Goal: Task Accomplishment & Management: Use online tool/utility

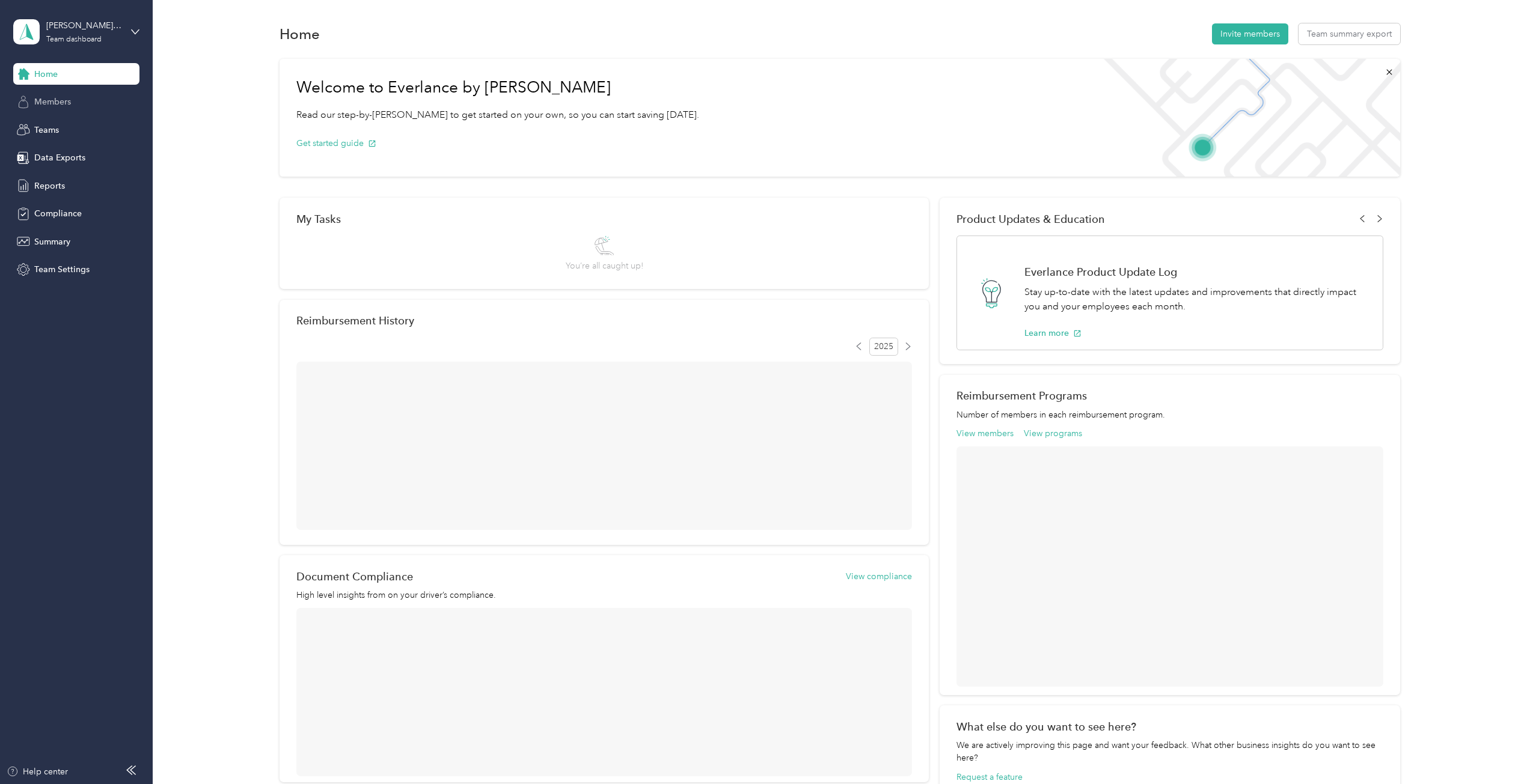
click at [56, 103] on span "Members" at bounding box center [53, 102] width 37 height 13
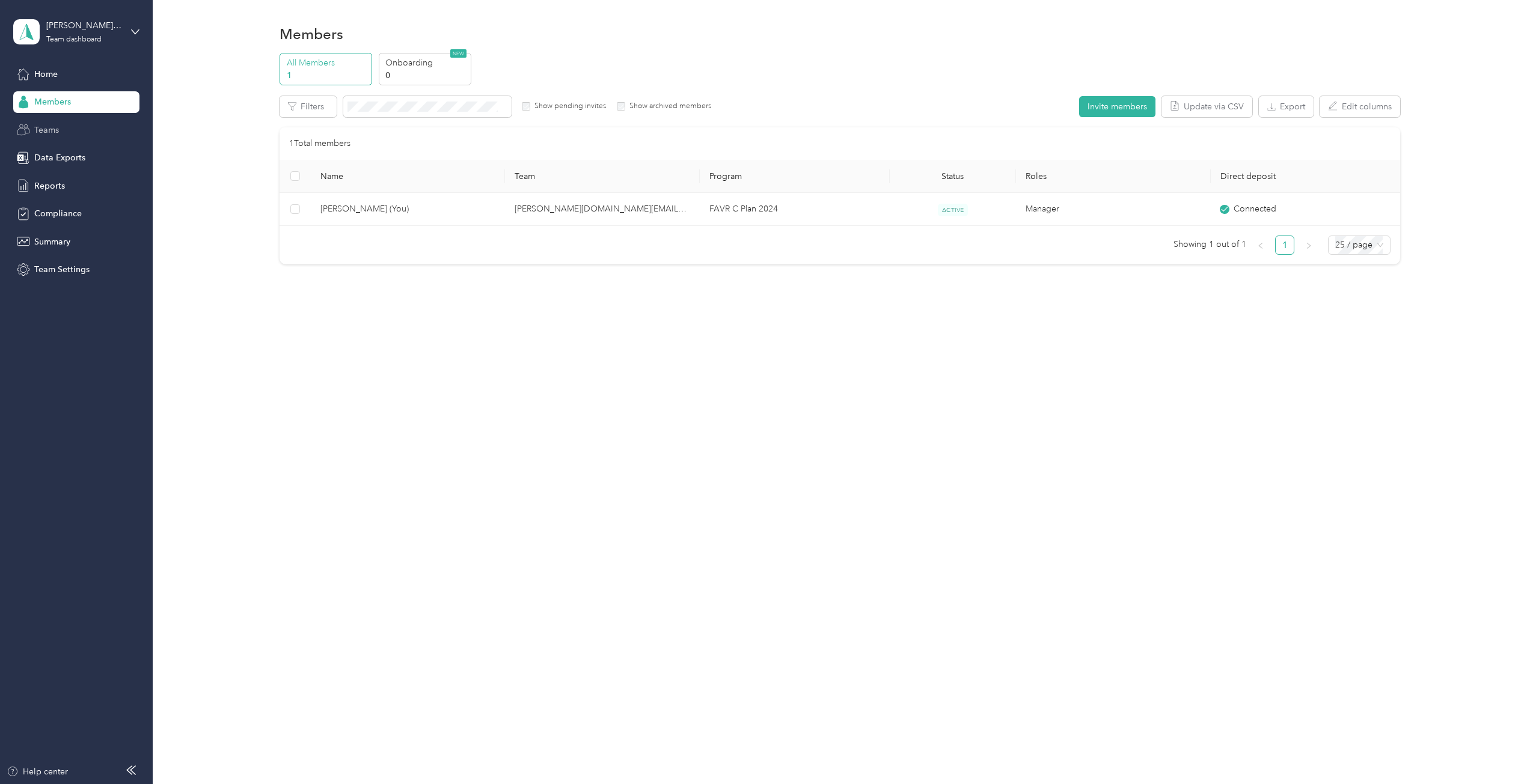
click at [46, 126] on span "Teams" at bounding box center [46, 130] width 24 height 13
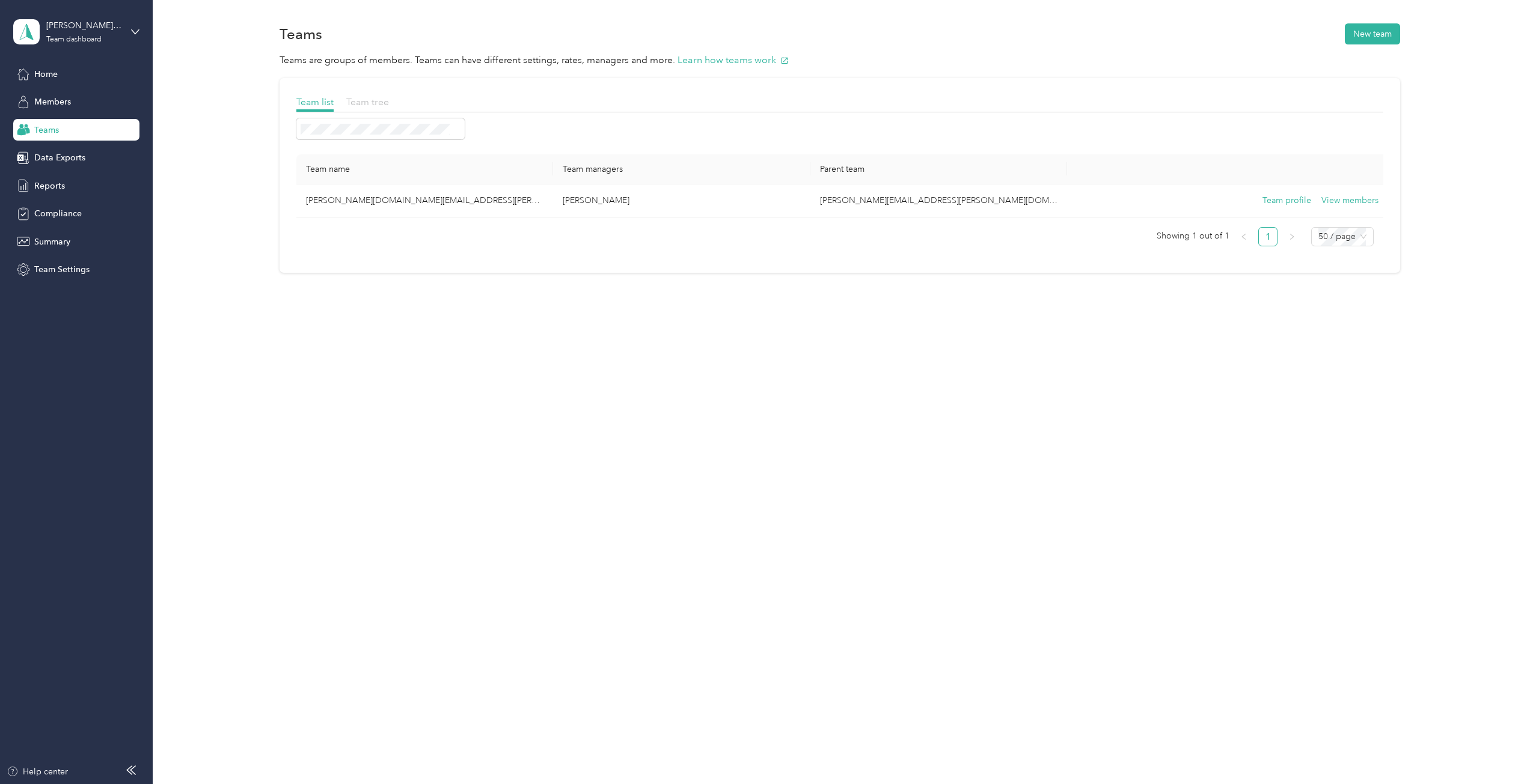
click at [369, 98] on span "Team tree" at bounding box center [368, 102] width 43 height 12
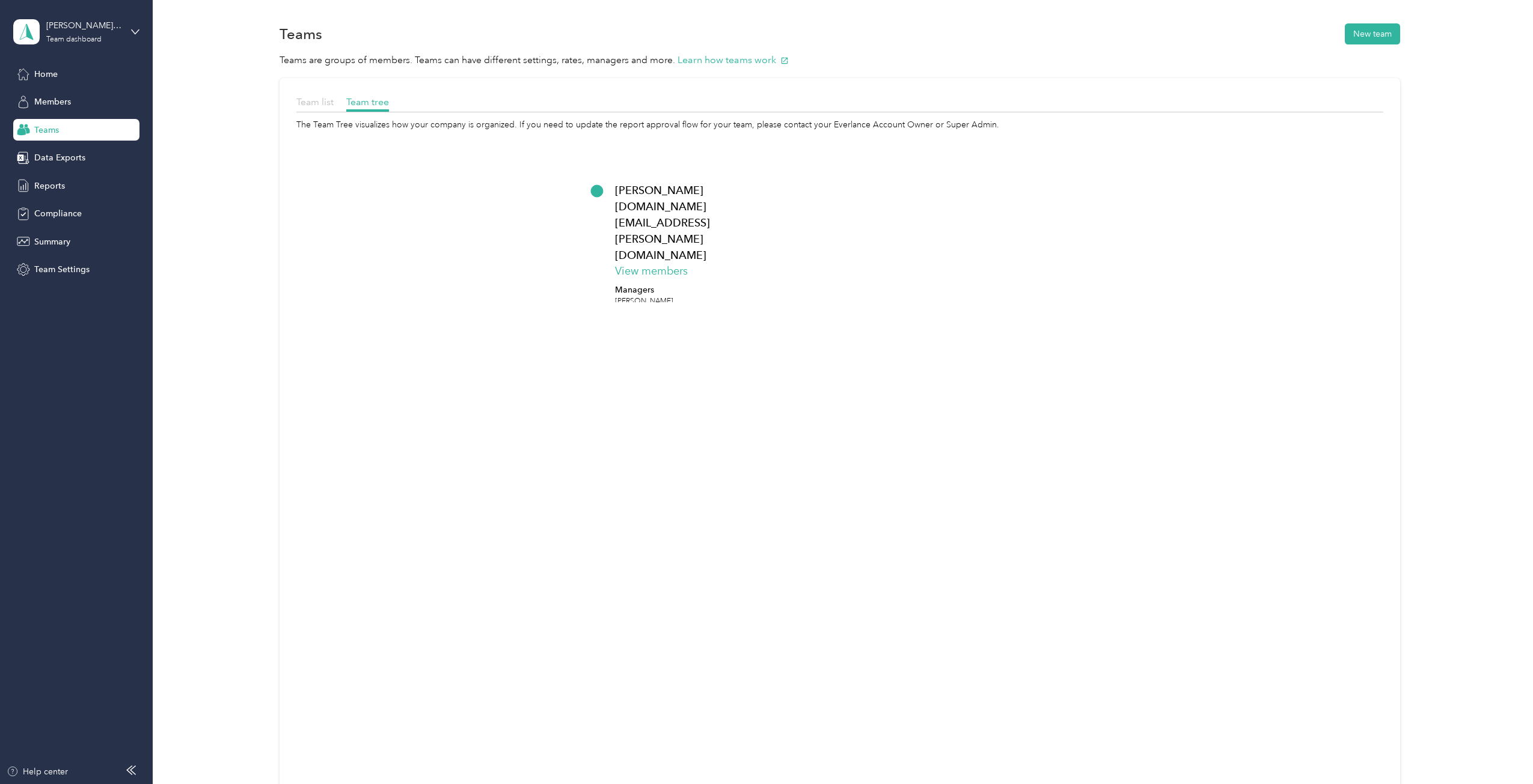
click at [308, 103] on span "Team list" at bounding box center [315, 102] width 37 height 12
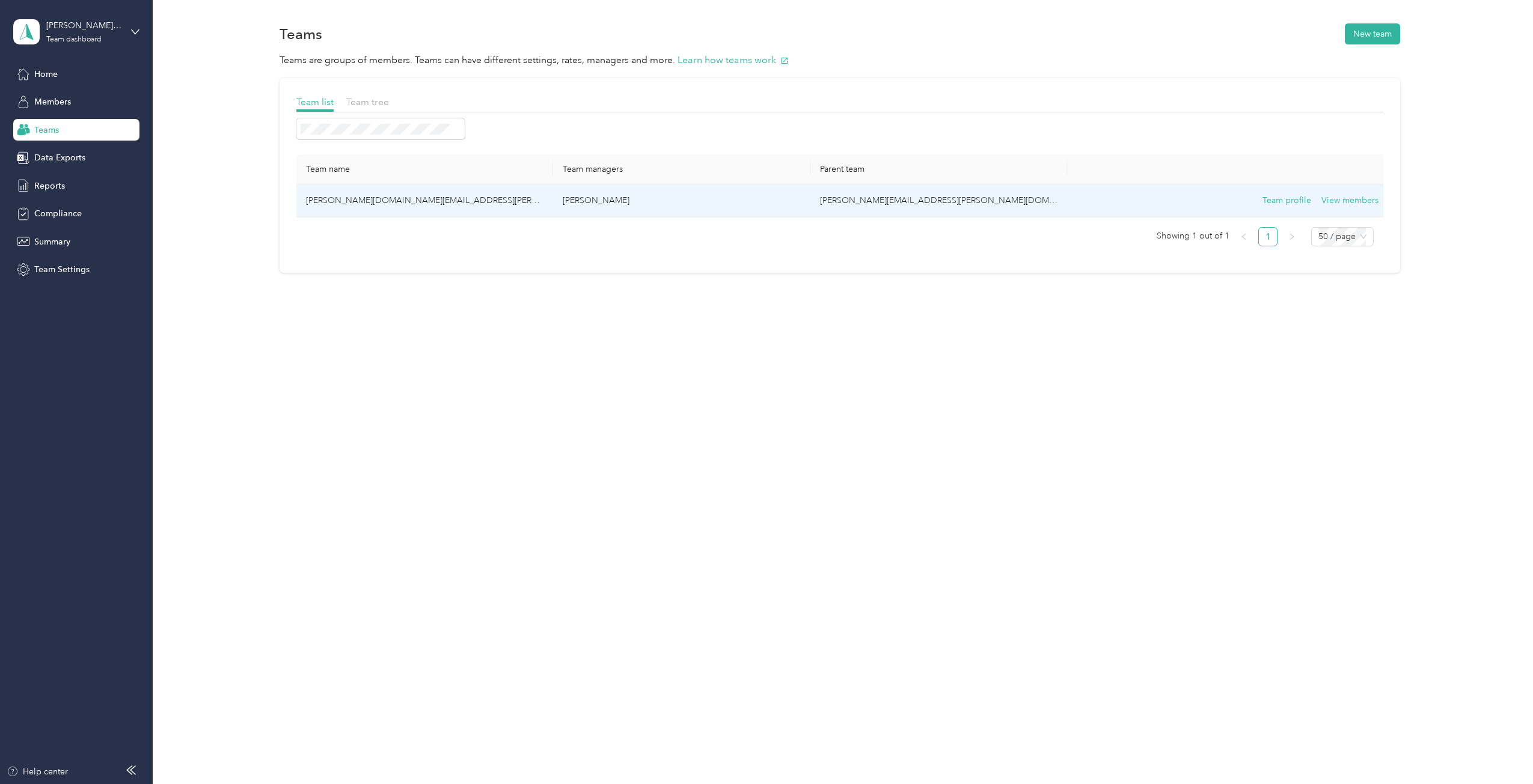
click at [339, 200] on td "[PERSON_NAME][DOMAIN_NAME][EMAIL_ADDRESS][PERSON_NAME][DOMAIN_NAME]" at bounding box center [424, 201] width 257 height 33
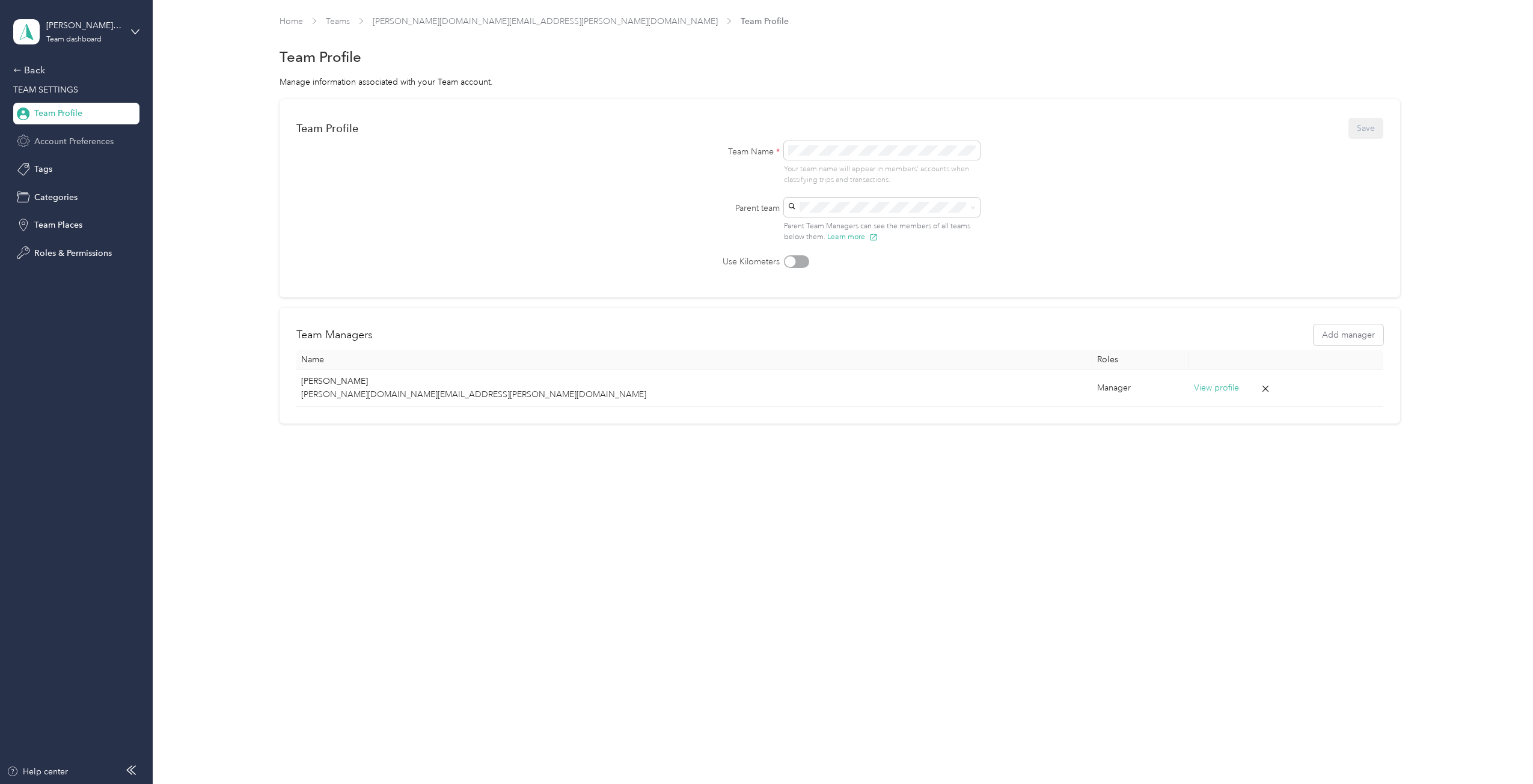
click at [73, 143] on span "Account Preferences" at bounding box center [73, 141] width 79 height 13
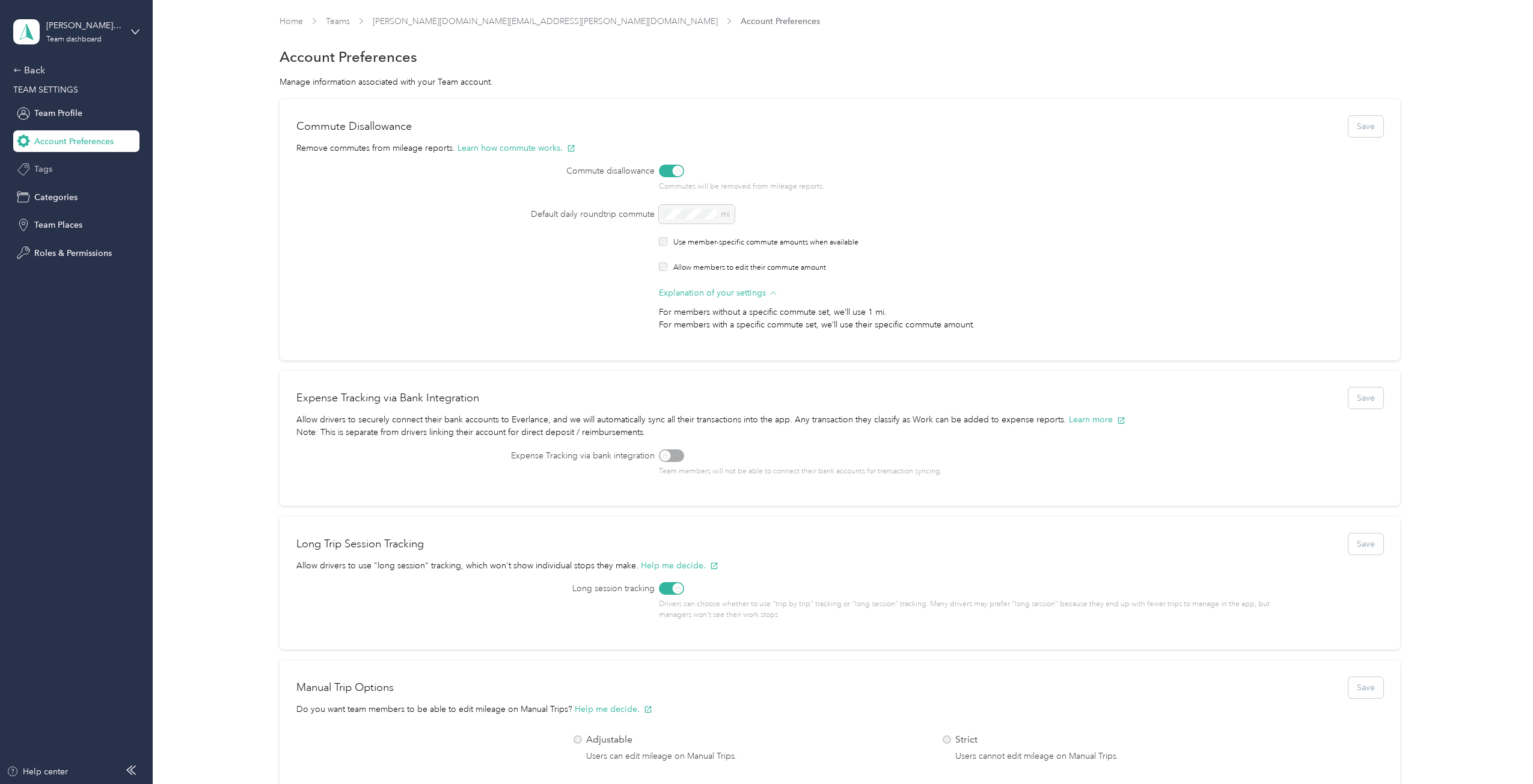
click at [41, 168] on span "Tags" at bounding box center [43, 169] width 18 height 13
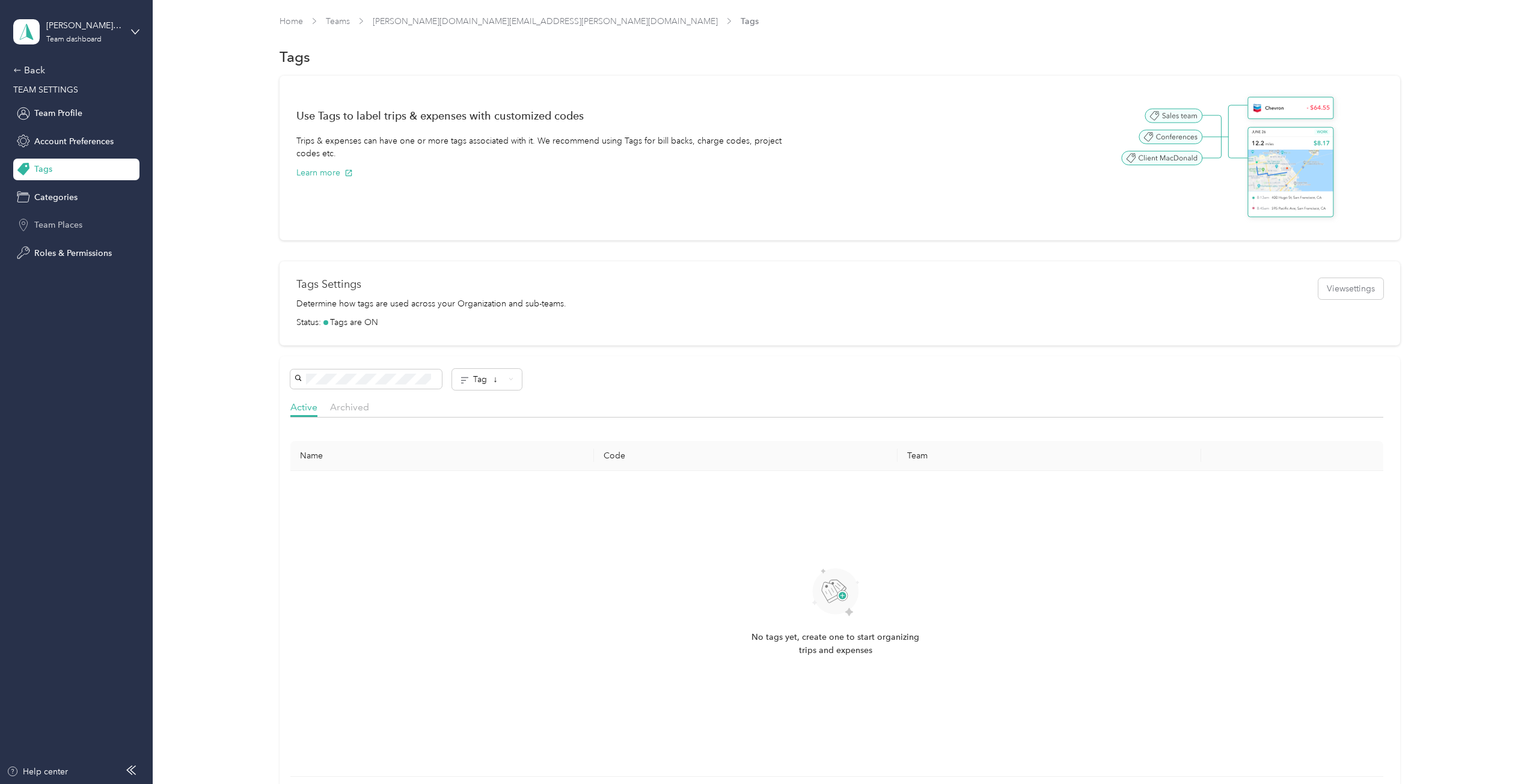
click at [61, 229] on span "Team Places" at bounding box center [58, 225] width 48 height 13
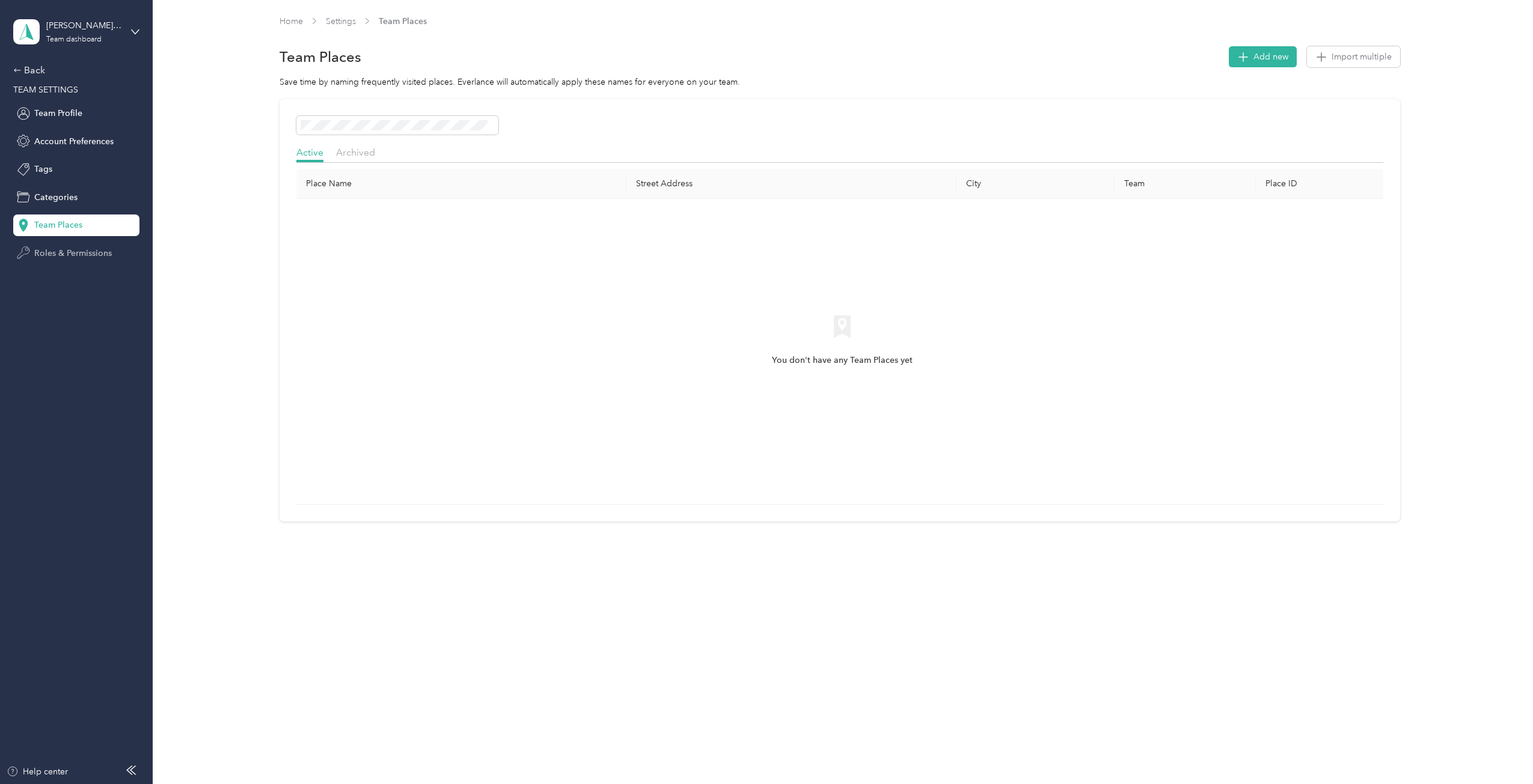
click at [75, 256] on span "Roles & Permissions" at bounding box center [72, 253] width 77 height 13
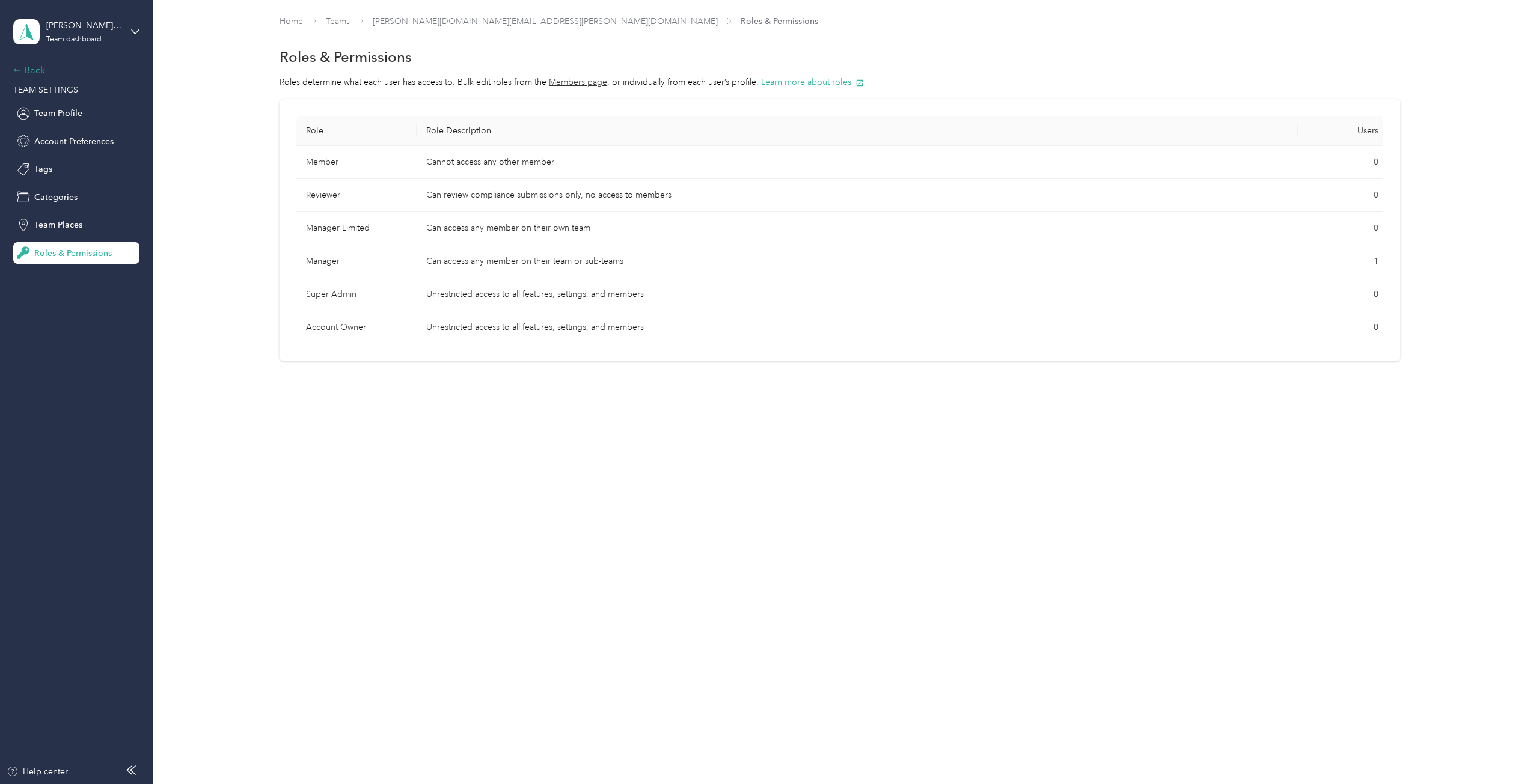
click at [30, 69] on div "Back" at bounding box center [73, 70] width 120 height 15
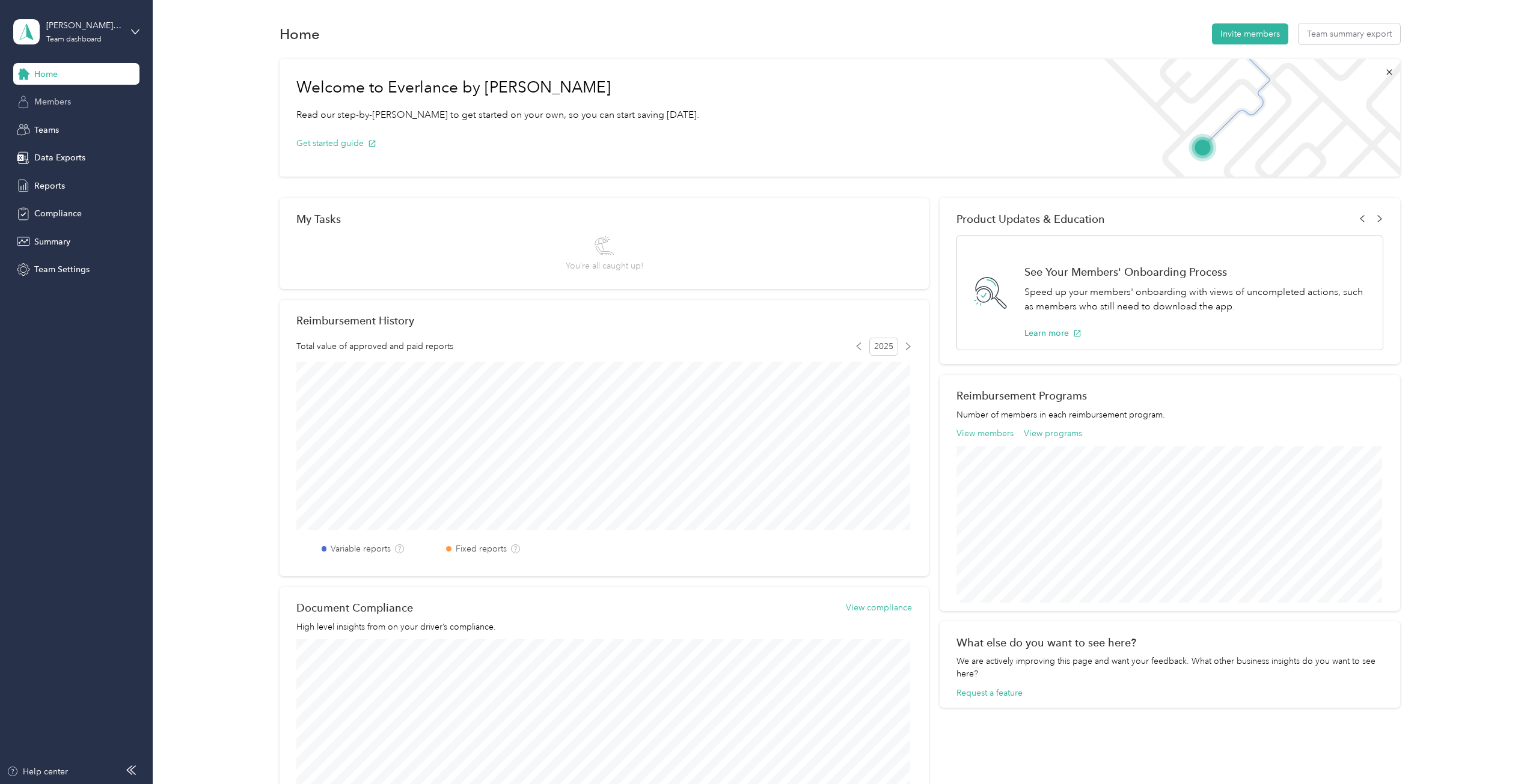
click at [43, 101] on span "Members" at bounding box center [53, 102] width 37 height 13
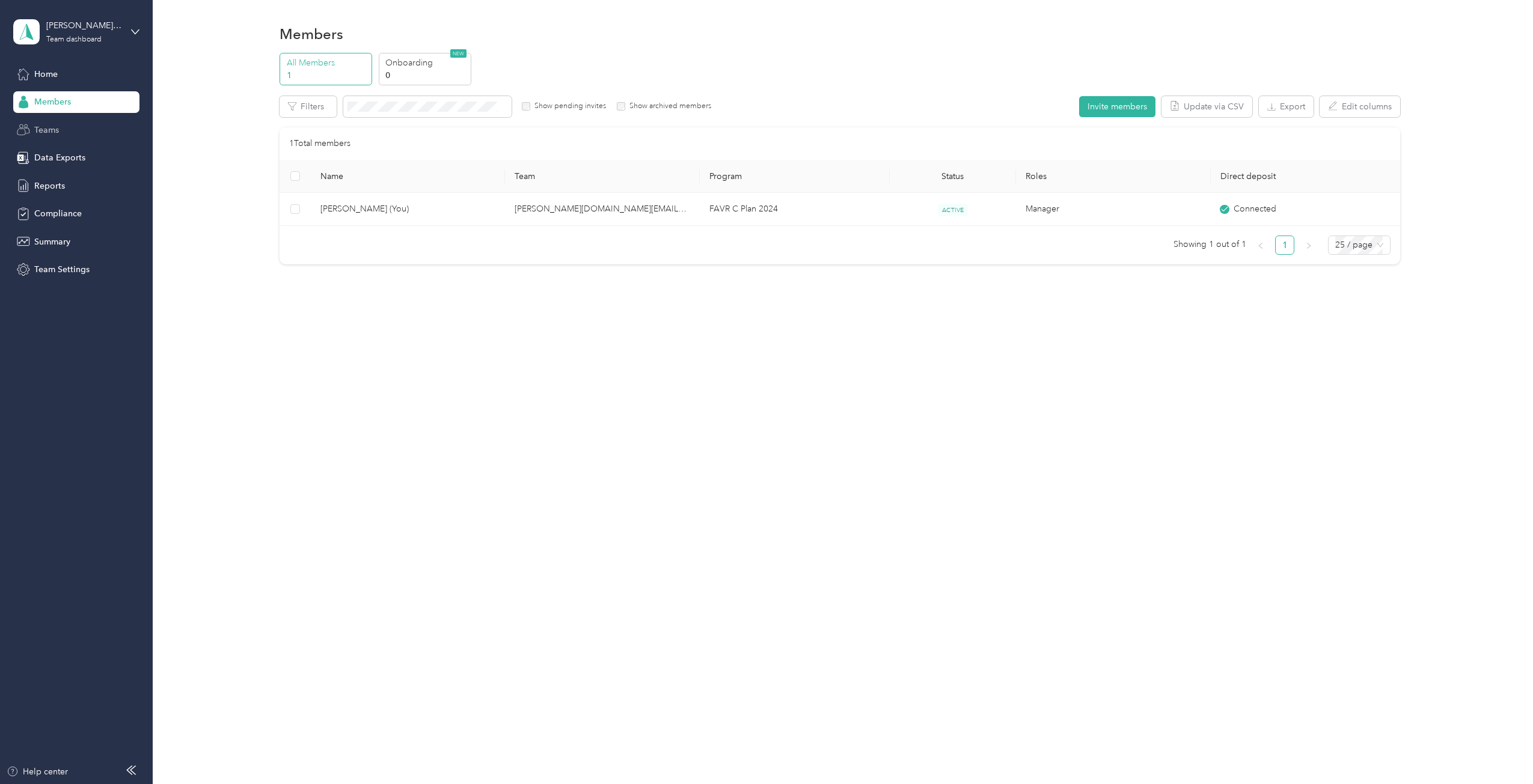
click at [52, 130] on span "Teams" at bounding box center [46, 130] width 24 height 13
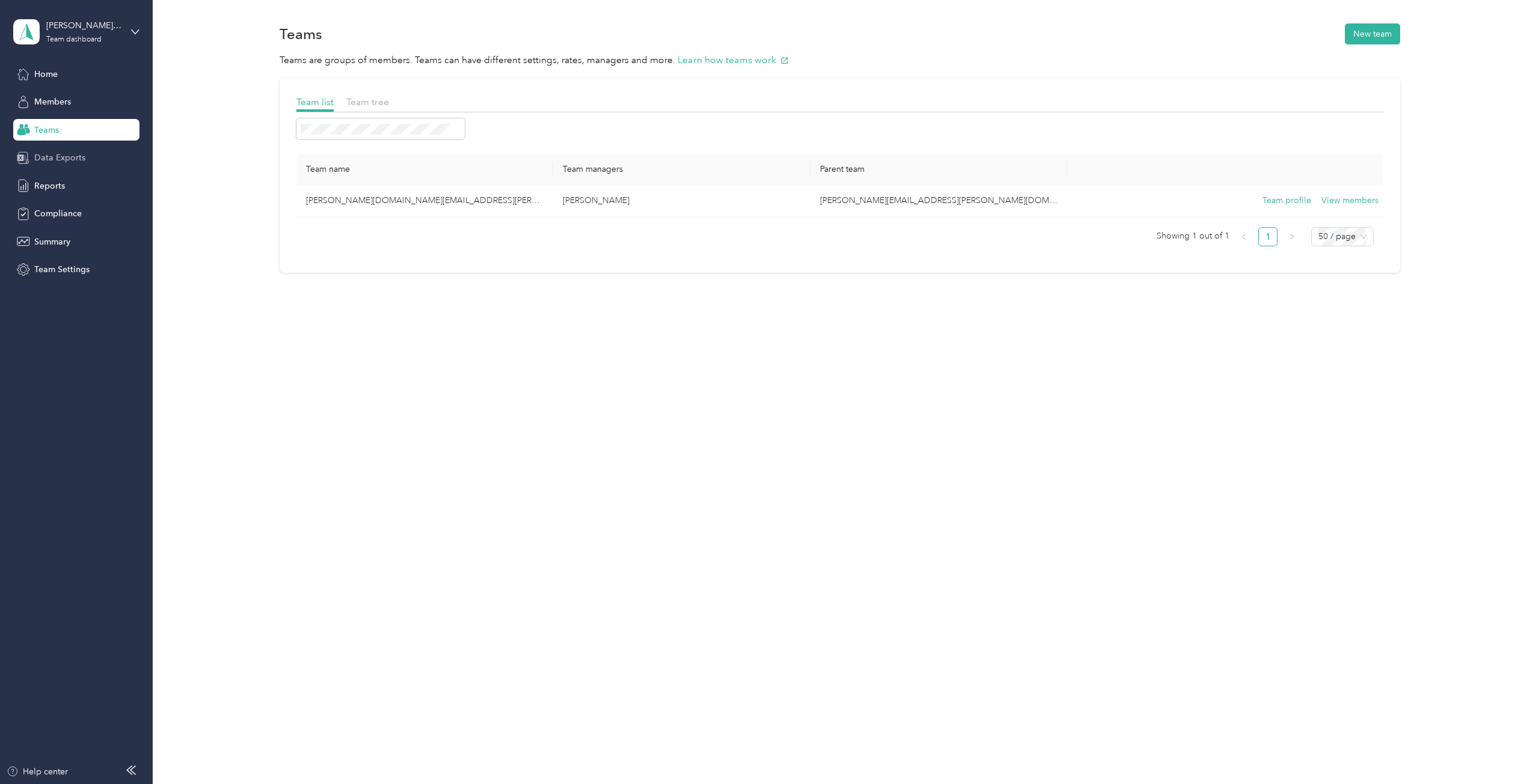
click at [51, 160] on span "Data Exports" at bounding box center [60, 157] width 51 height 13
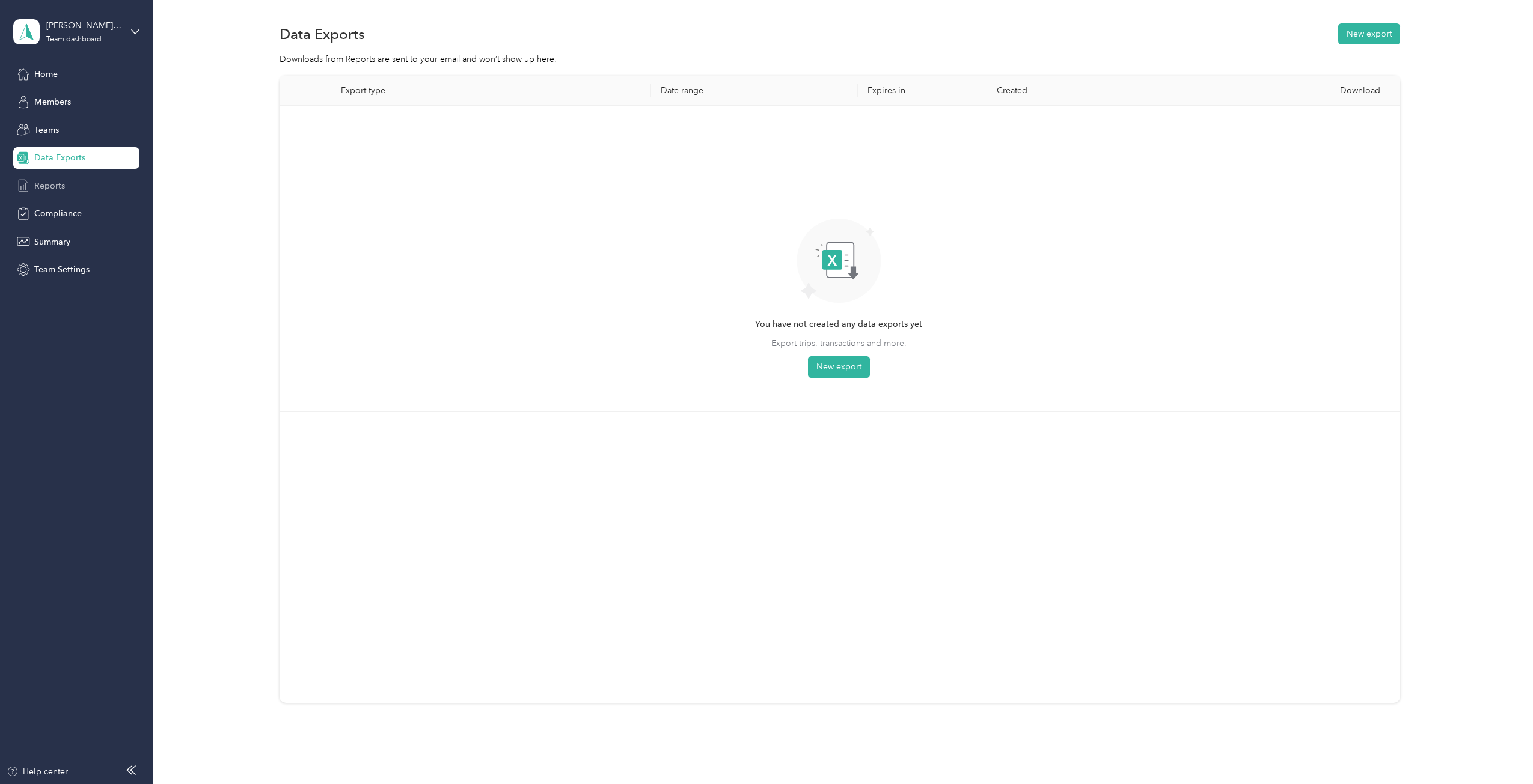
click at [51, 187] on span "Reports" at bounding box center [49, 186] width 30 height 13
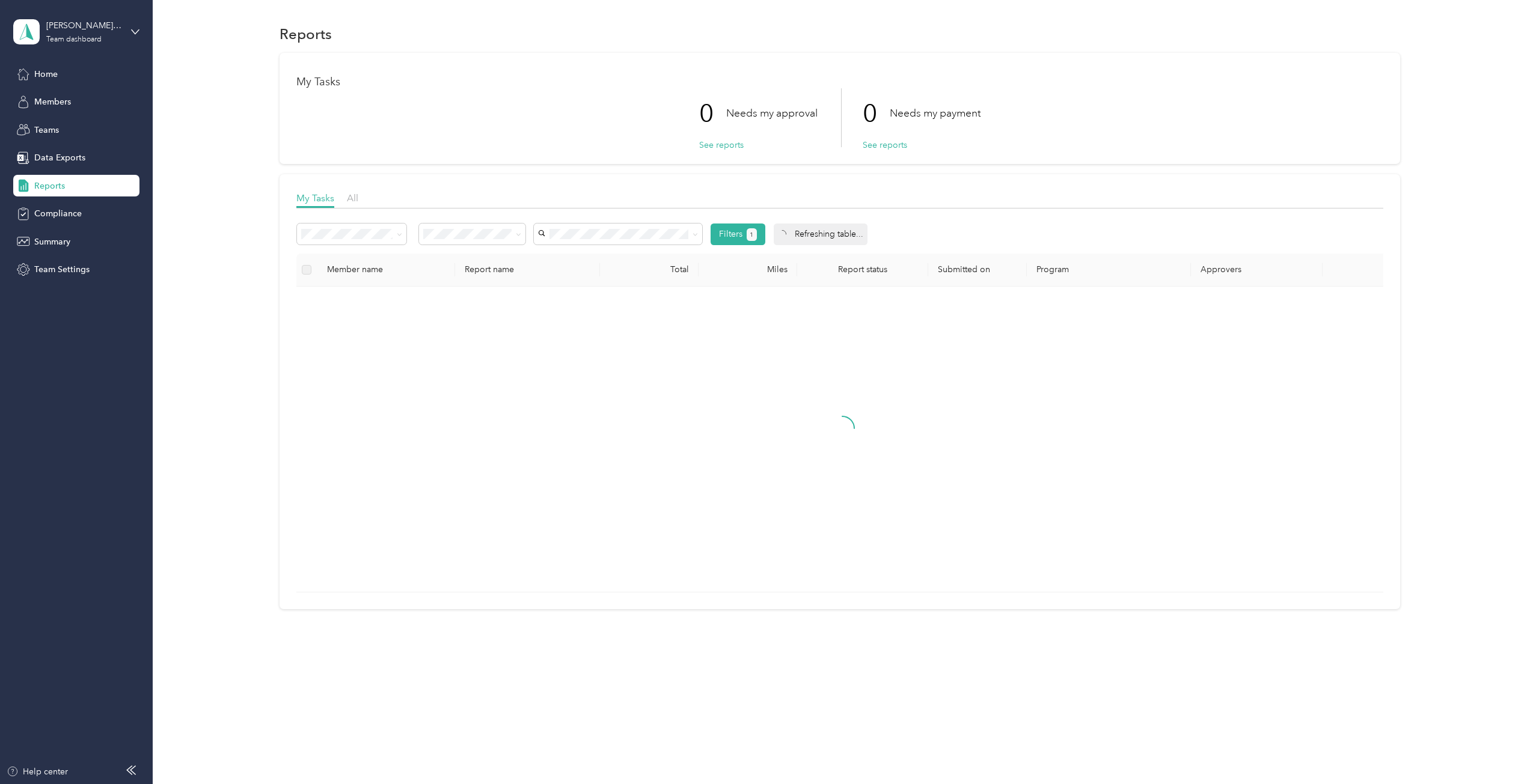
click at [51, 187] on span "Reports" at bounding box center [49, 186] width 30 height 13
click at [516, 238] on span at bounding box center [519, 234] width 6 height 10
click at [73, 211] on span "Compliance" at bounding box center [58, 213] width 48 height 13
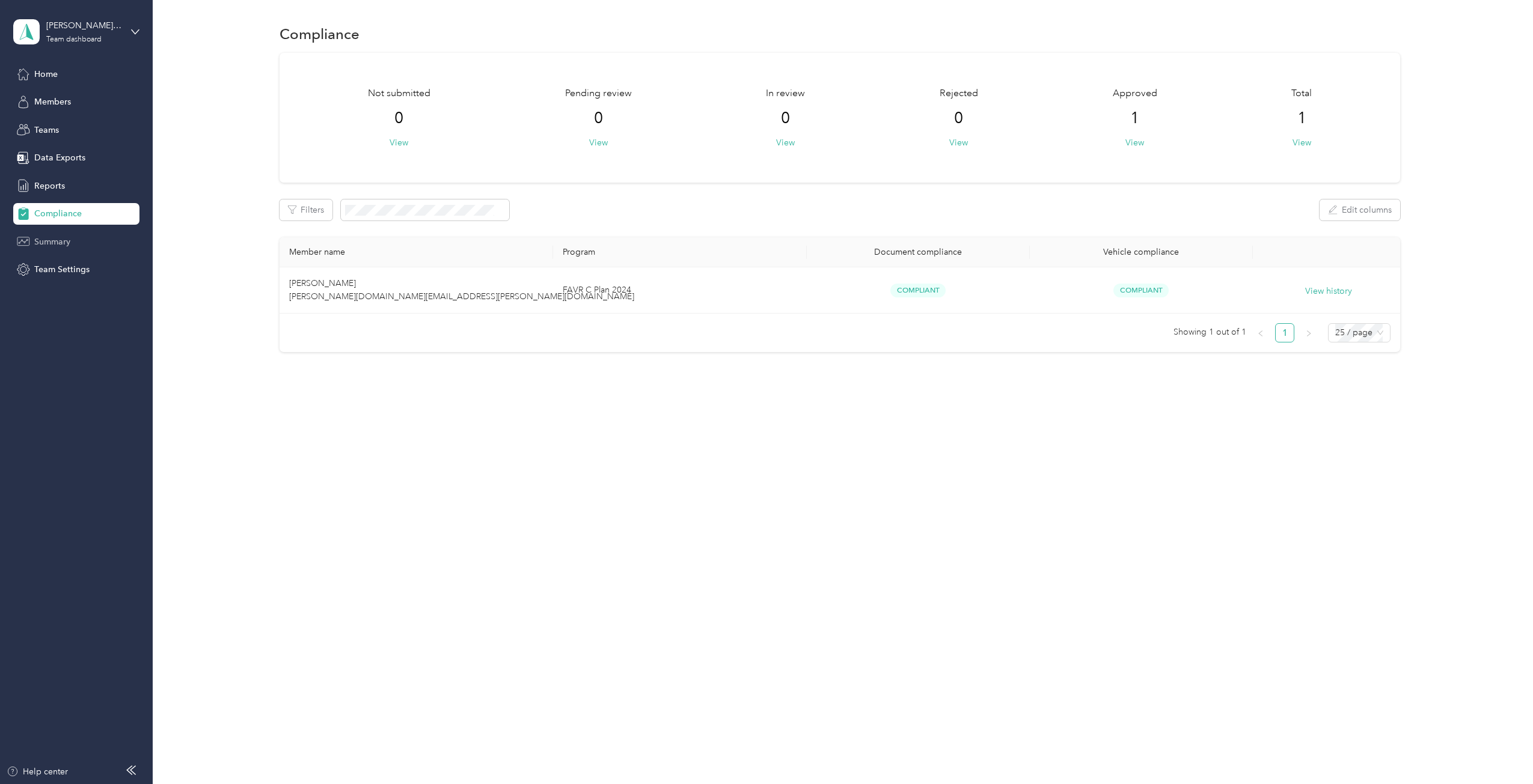
click at [51, 244] on span "Summary" at bounding box center [52, 241] width 36 height 13
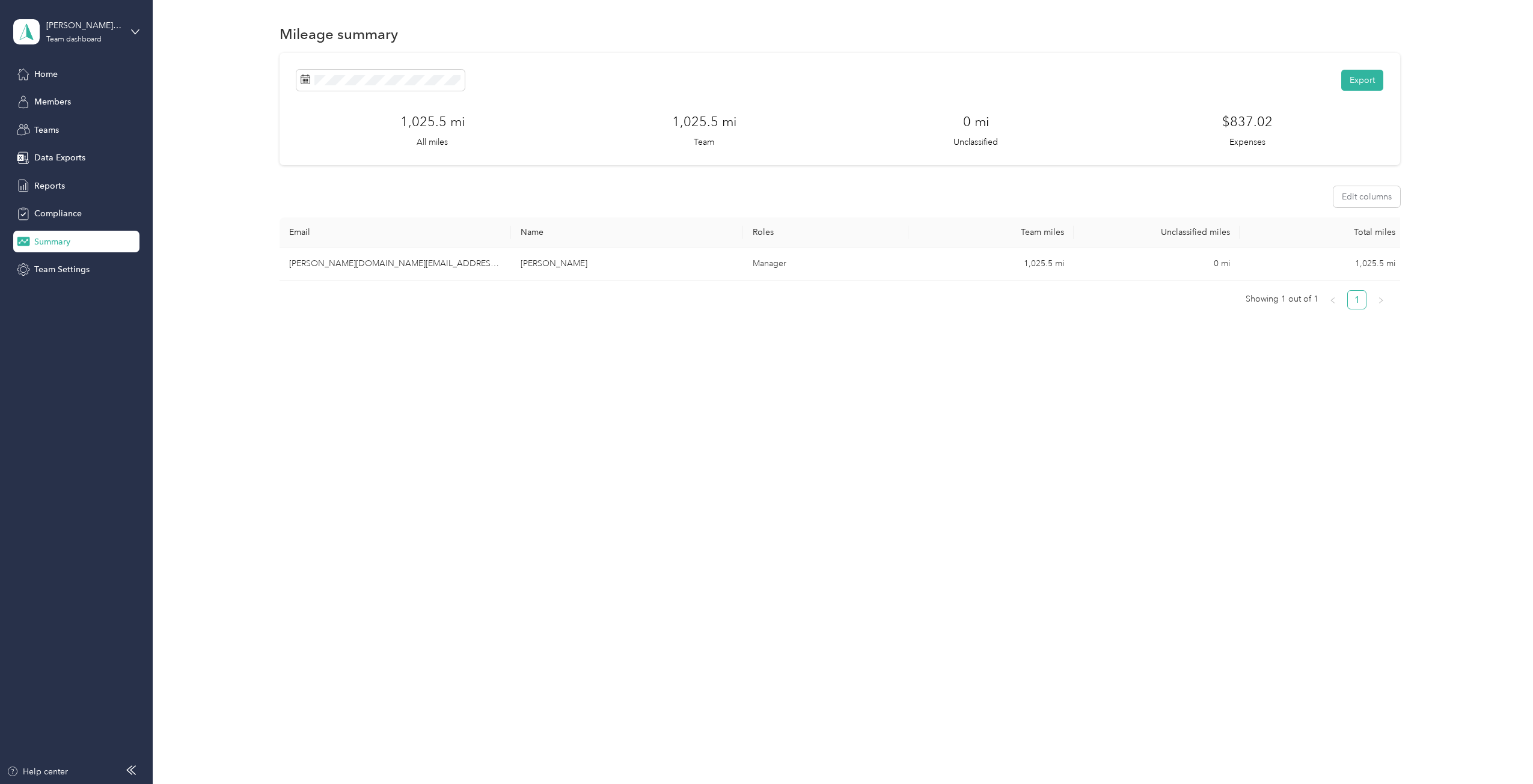
click at [1251, 122] on h3 "$837.02" at bounding box center [1248, 121] width 51 height 20
click at [317, 148] on icon at bounding box center [318, 150] width 6 height 11
click at [311, 288] on div "31" at bounding box center [313, 285] width 16 height 15
click at [262, 117] on body "[PERSON_NAME][DOMAIN_NAME][EMAIL_ADDRESS][PERSON_NAME][DOMAIN_NAME] Team dashbo…" at bounding box center [764, 392] width 1527 height 784
click at [390, 192] on div "1" at bounding box center [391, 191] width 16 height 15
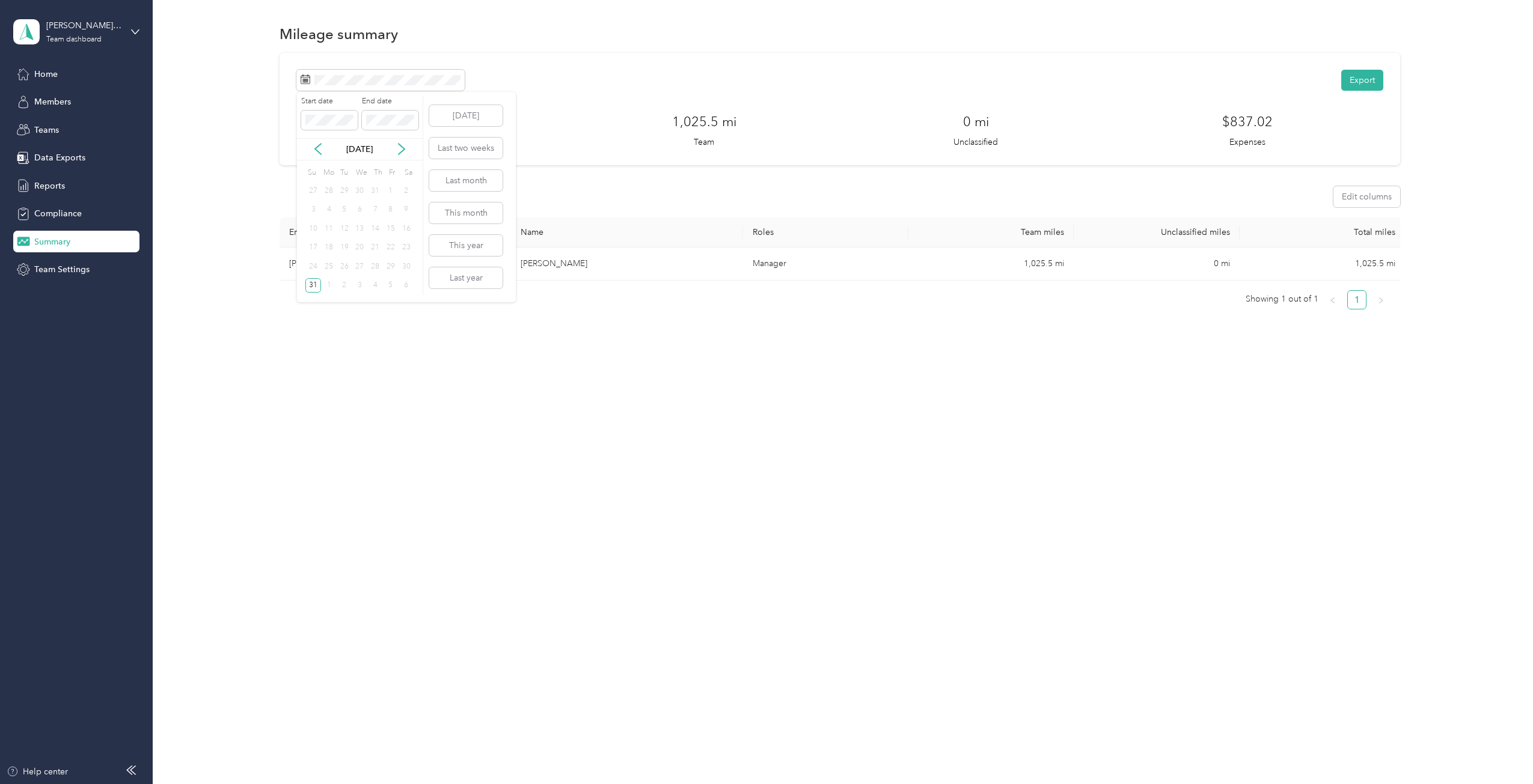
click at [390, 192] on div "1" at bounding box center [391, 191] width 16 height 15
click at [403, 152] on icon at bounding box center [402, 149] width 12 height 12
click at [318, 145] on icon at bounding box center [318, 149] width 12 height 12
click at [389, 195] on div "1" at bounding box center [391, 191] width 16 height 15
click at [315, 150] on icon at bounding box center [318, 149] width 12 height 12
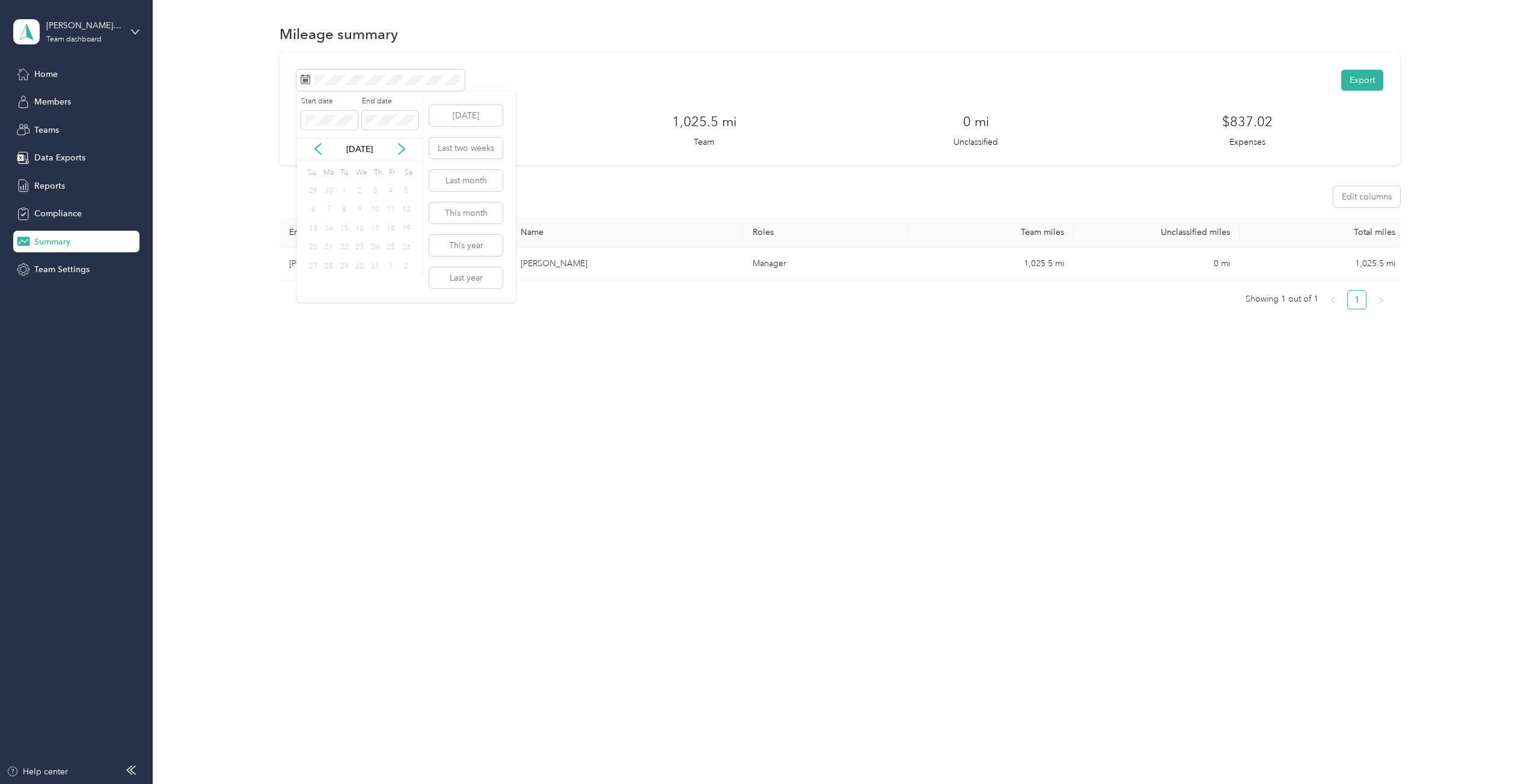
click at [343, 191] on div "1" at bounding box center [344, 191] width 16 height 15
click at [401, 146] on icon at bounding box center [402, 149] width 12 height 12
click at [328, 195] on div "1" at bounding box center [328, 191] width 16 height 15
click at [331, 193] on div "1" at bounding box center [328, 191] width 16 height 15
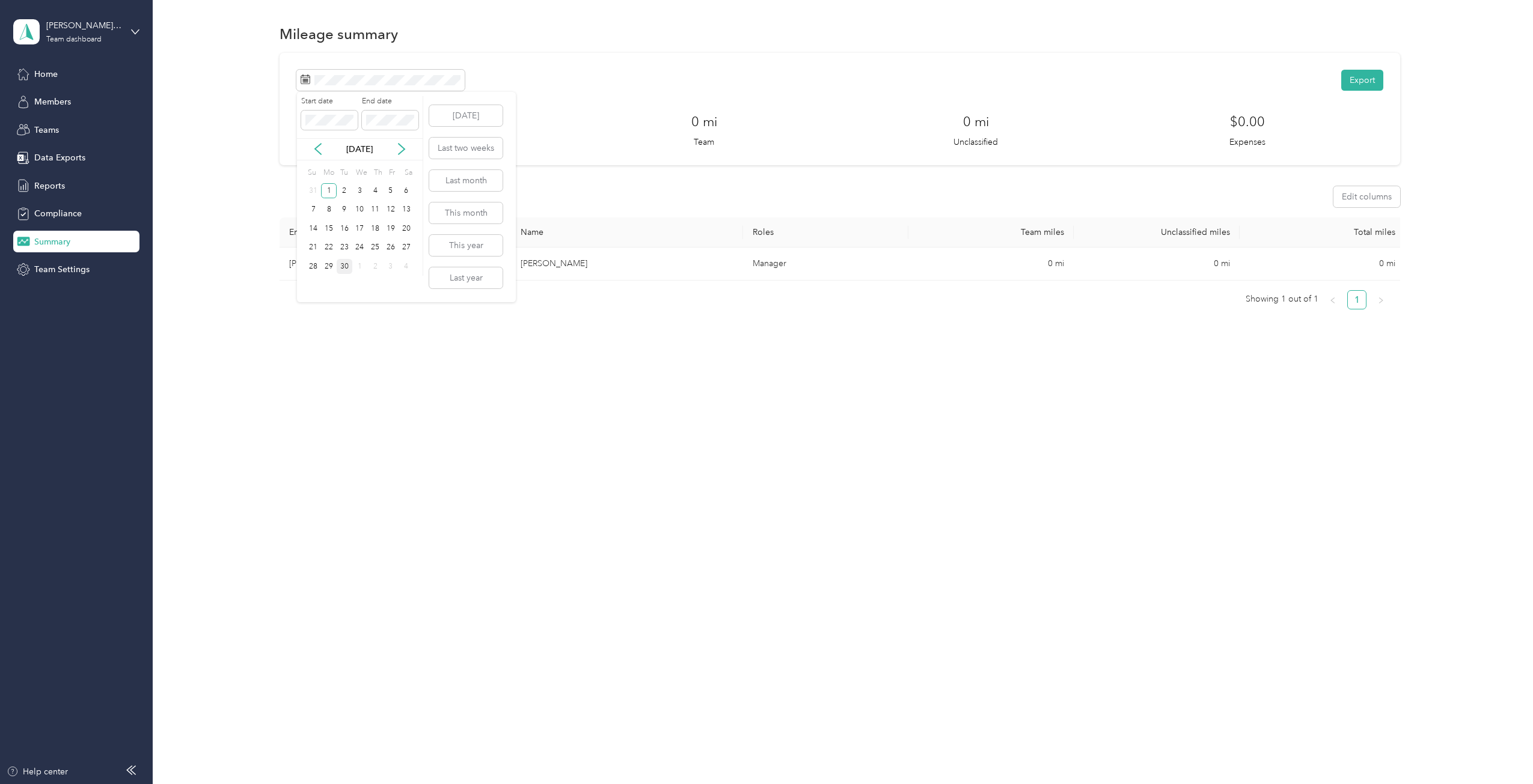
click at [344, 266] on div "30" at bounding box center [344, 266] width 16 height 15
click at [1258, 126] on h3 "$837.02" at bounding box center [1248, 121] width 51 height 20
click at [1249, 144] on p "Expenses" at bounding box center [1247, 142] width 36 height 13
click at [1360, 80] on button "Export" at bounding box center [1362, 80] width 42 height 22
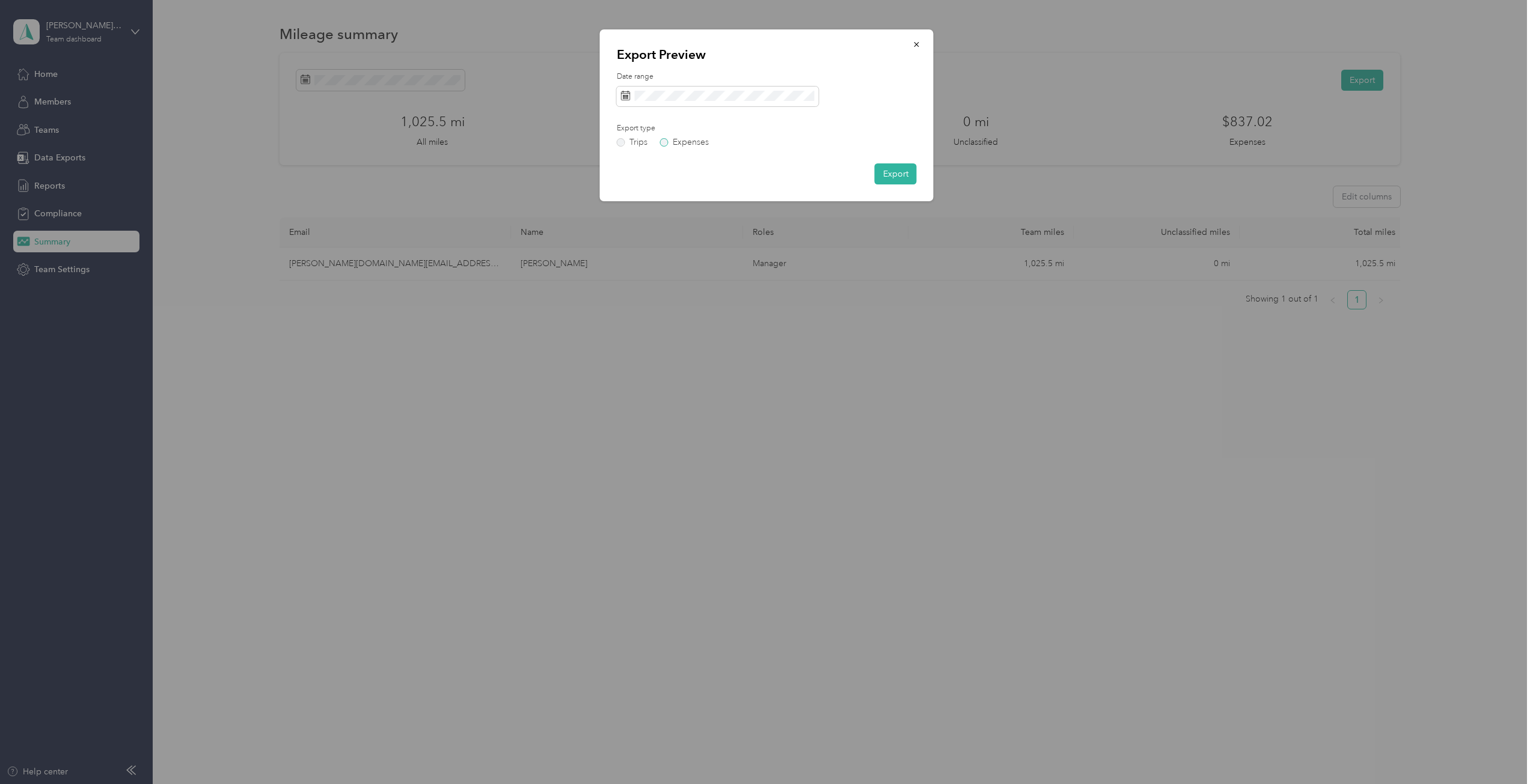
click at [666, 142] on label "Expenses" at bounding box center [684, 142] width 49 height 9
click at [891, 174] on button "Export" at bounding box center [896, 174] width 42 height 22
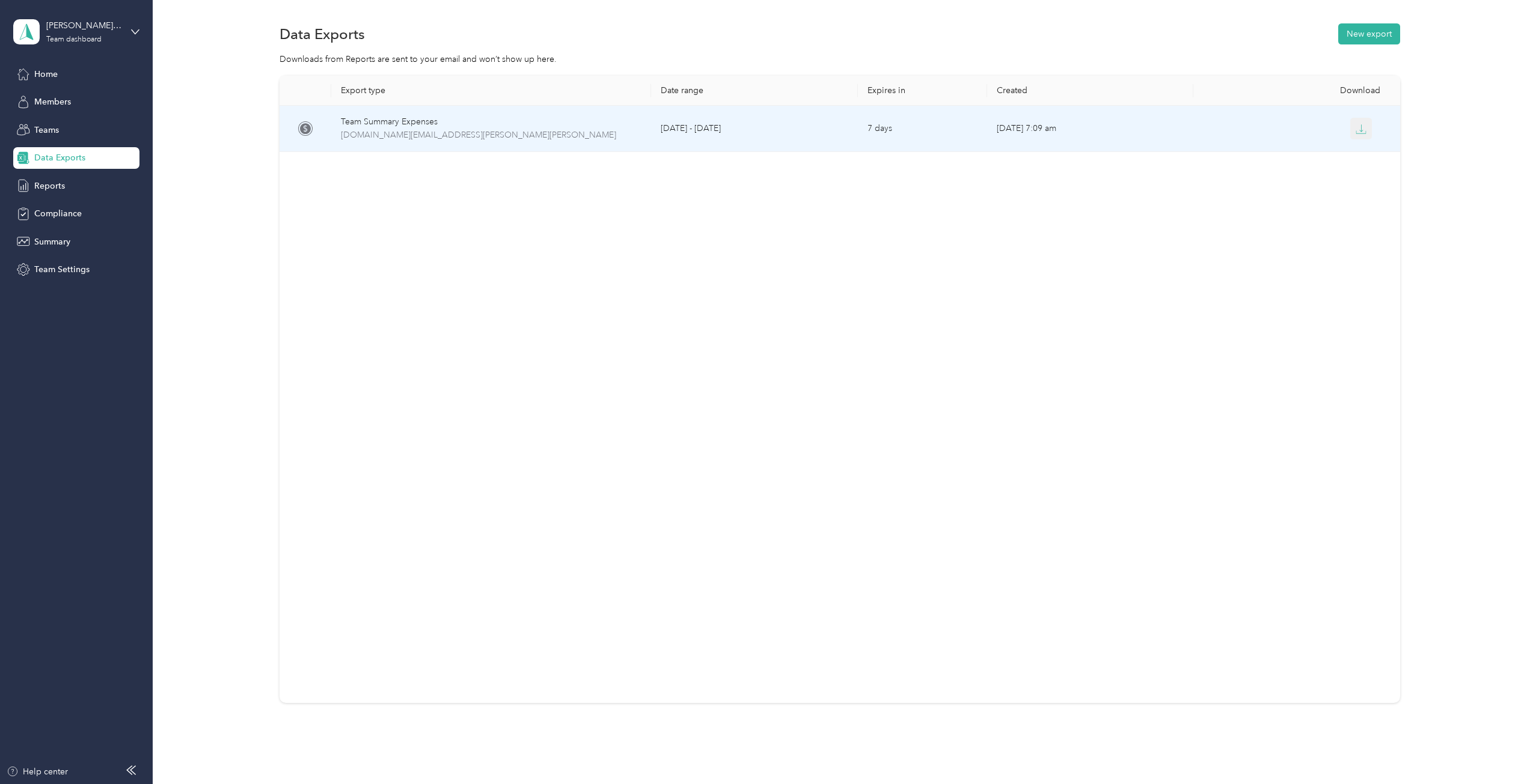
click at [1356, 131] on icon "button" at bounding box center [1361, 129] width 11 height 11
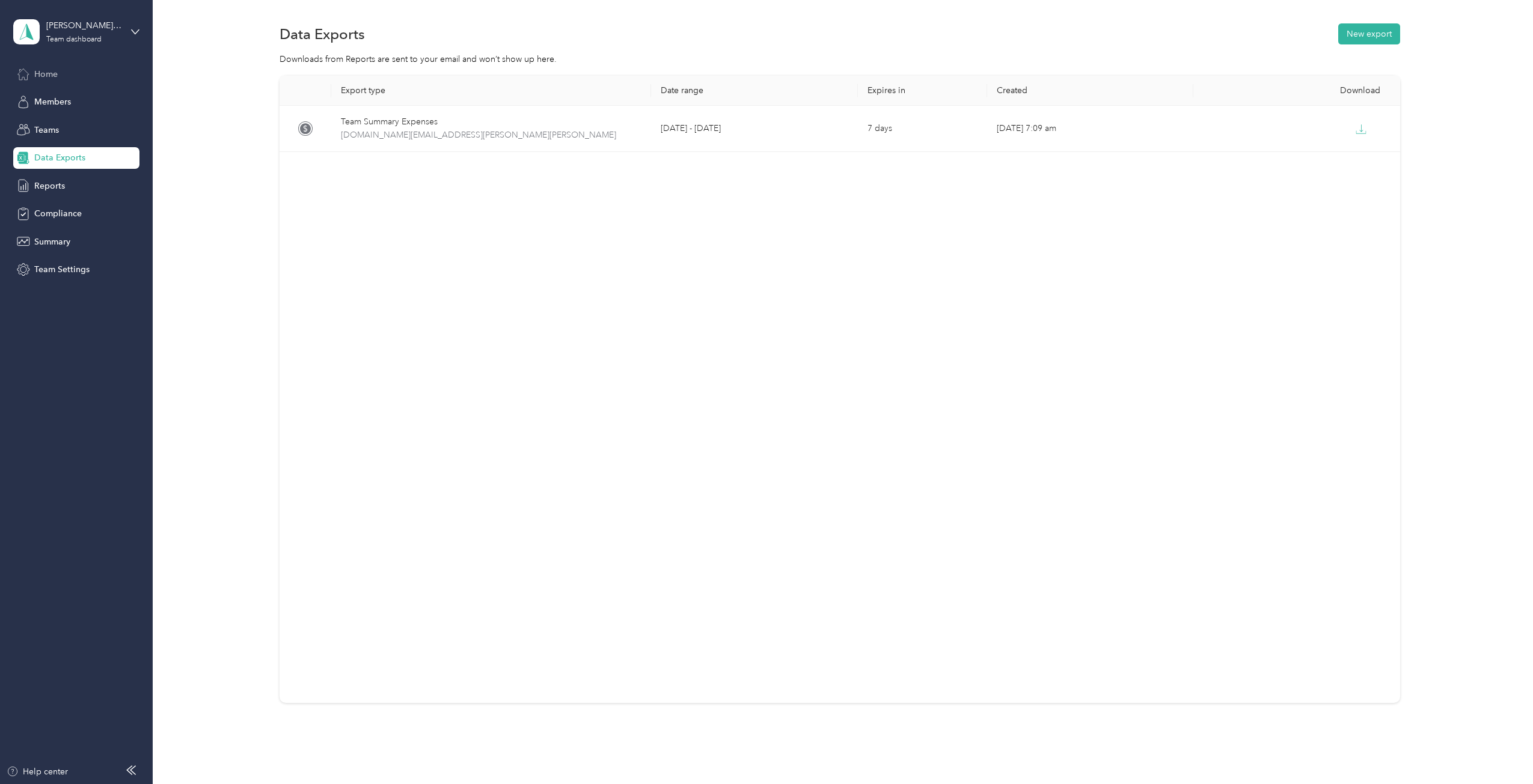
click at [58, 75] on span "Home" at bounding box center [46, 73] width 23 height 13
